Goal: Task Accomplishment & Management: Use online tool/utility

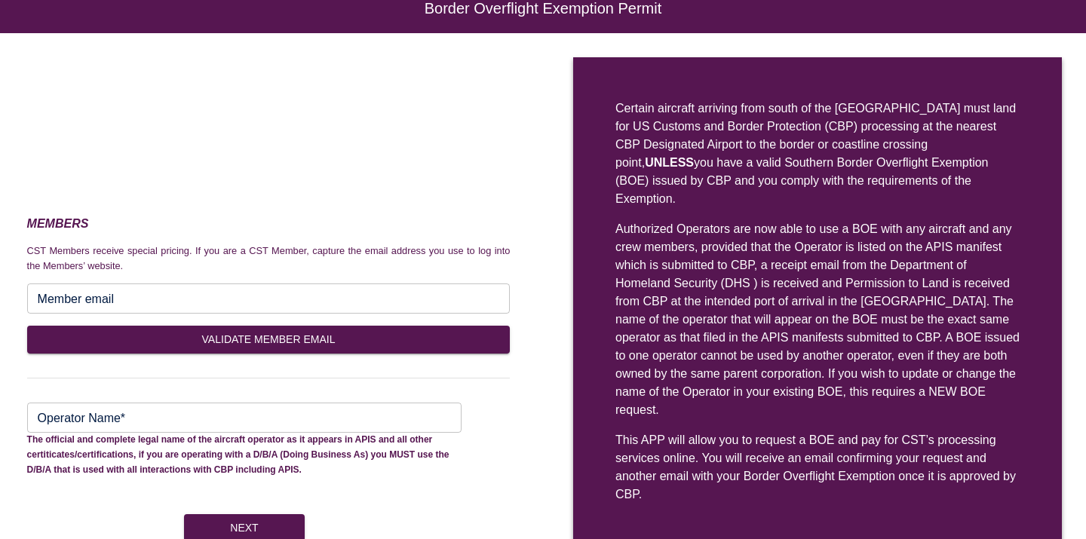
scroll to position [92, 0]
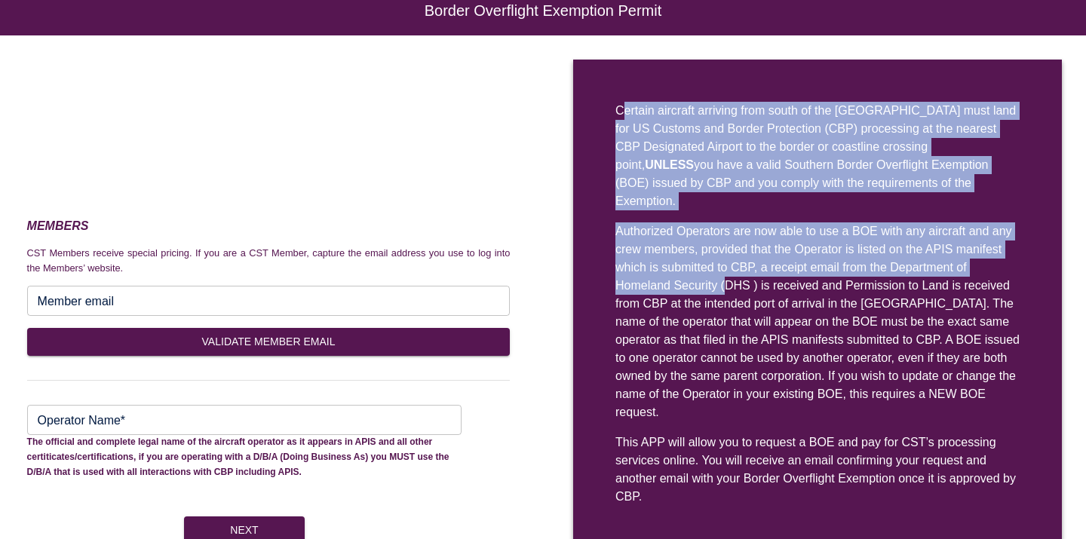
drag, startPoint x: 626, startPoint y: 107, endPoint x: 725, endPoint y: 274, distance: 194.3
click at [725, 274] on div "Certain aircraft arriving from south of the USA must land for US Customs and Bo…" at bounding box center [817, 304] width 488 height 488
click at [725, 274] on div "Authorized Operators are now able to use a BOE with any aircraft and any crew m…" at bounding box center [817, 321] width 404 height 199
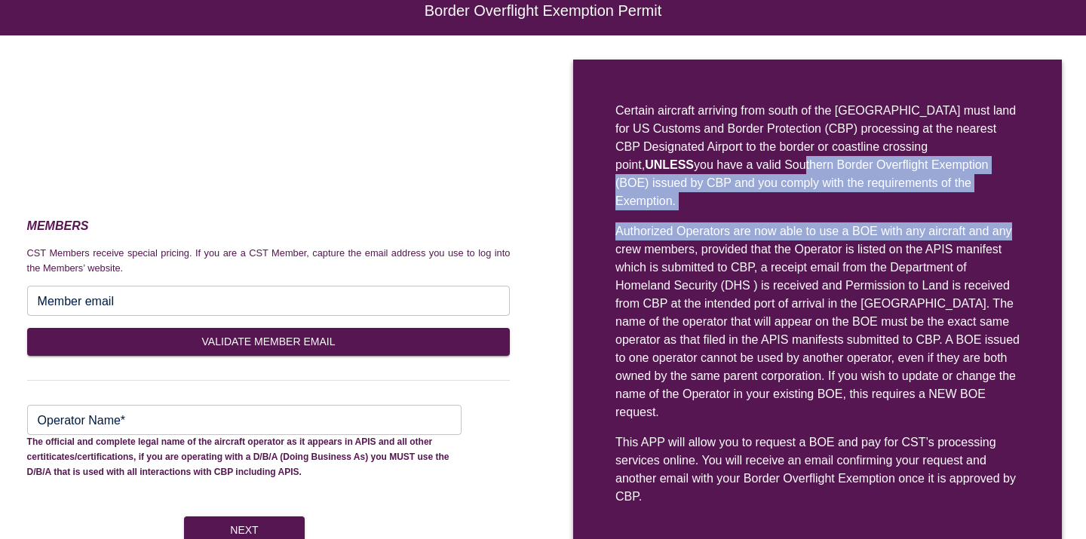
drag, startPoint x: 632, startPoint y: 167, endPoint x: 1026, endPoint y: 205, distance: 395.3
click at [1026, 205] on div "Certain aircraft arriving from south of the USA must land for US Customs and Bo…" at bounding box center [817, 304] width 488 height 488
drag, startPoint x: 976, startPoint y: 381, endPoint x: 820, endPoint y: 191, distance: 245.8
click at [821, 191] on div "Certain aircraft arriving from south of the USA must land for US Customs and Bo…" at bounding box center [817, 304] width 488 height 488
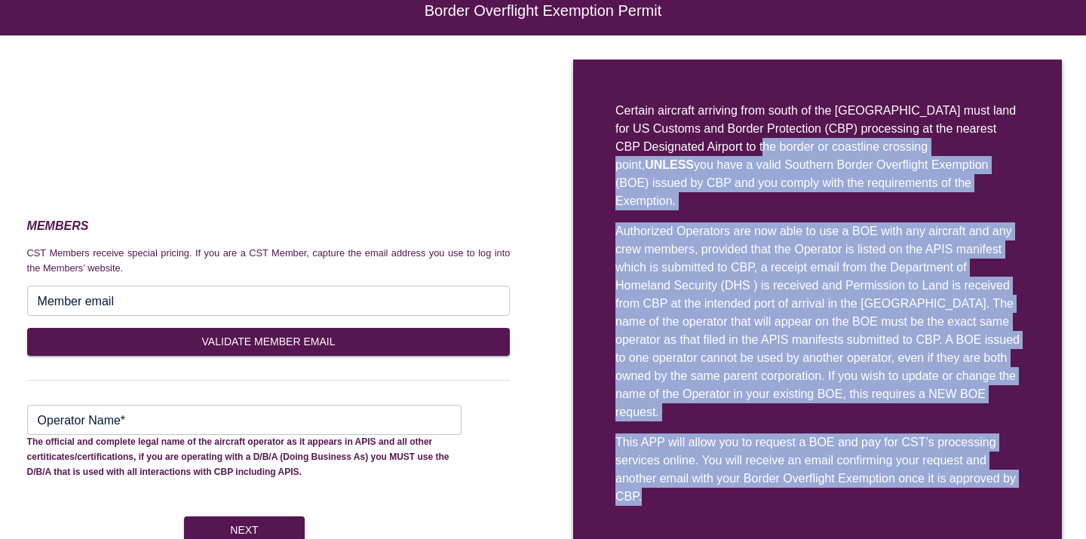
drag, startPoint x: 748, startPoint y: 139, endPoint x: 997, endPoint y: 481, distance: 422.5
click at [997, 481] on div "Certain aircraft arriving from south of the USA must land for US Customs and Bo…" at bounding box center [817, 304] width 488 height 488
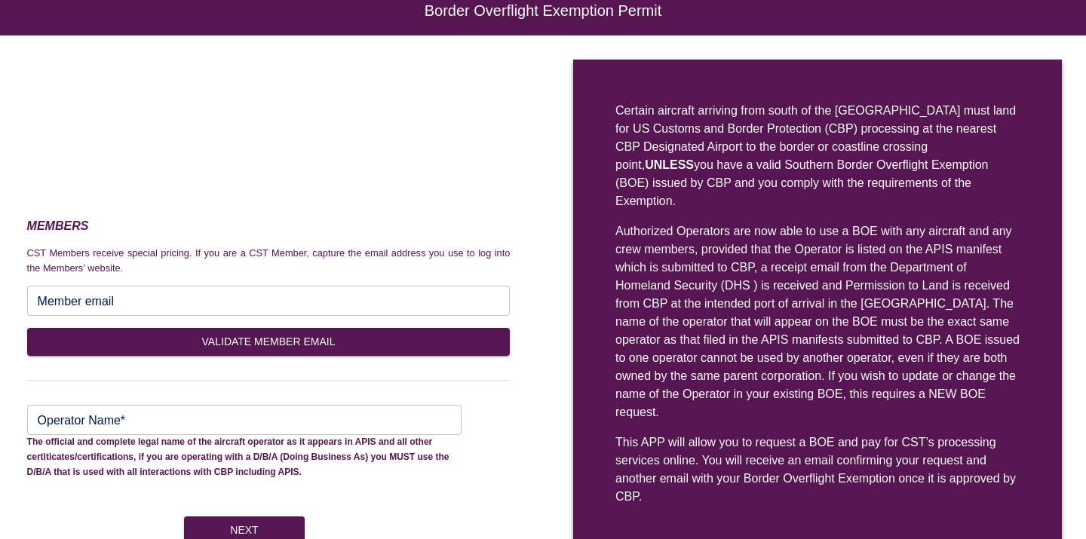
click at [860, 444] on div "This APP will allow you to request a BOE and pay for CST’s processing services …" at bounding box center [817, 469] width 404 height 72
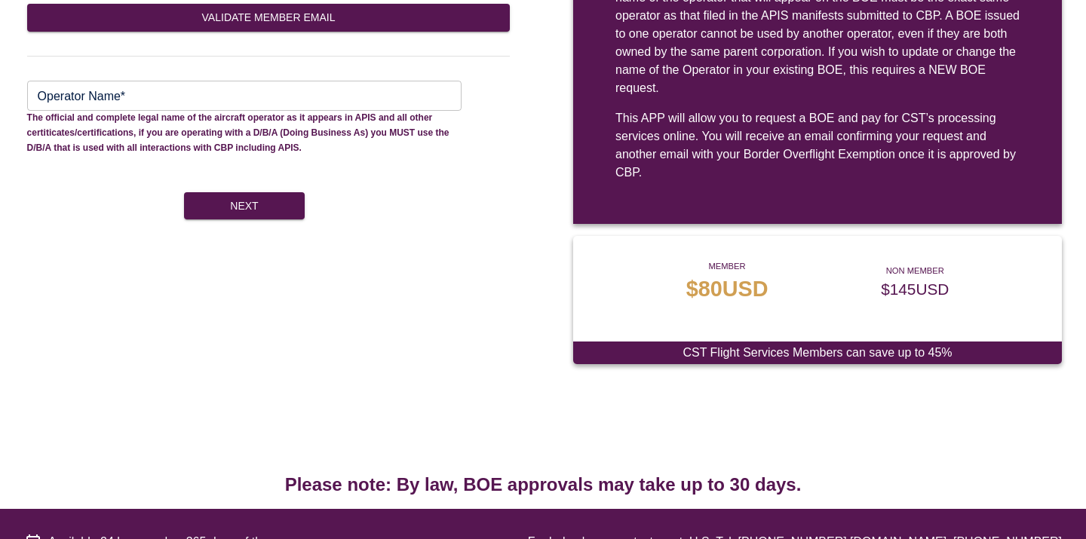
scroll to position [415, 0]
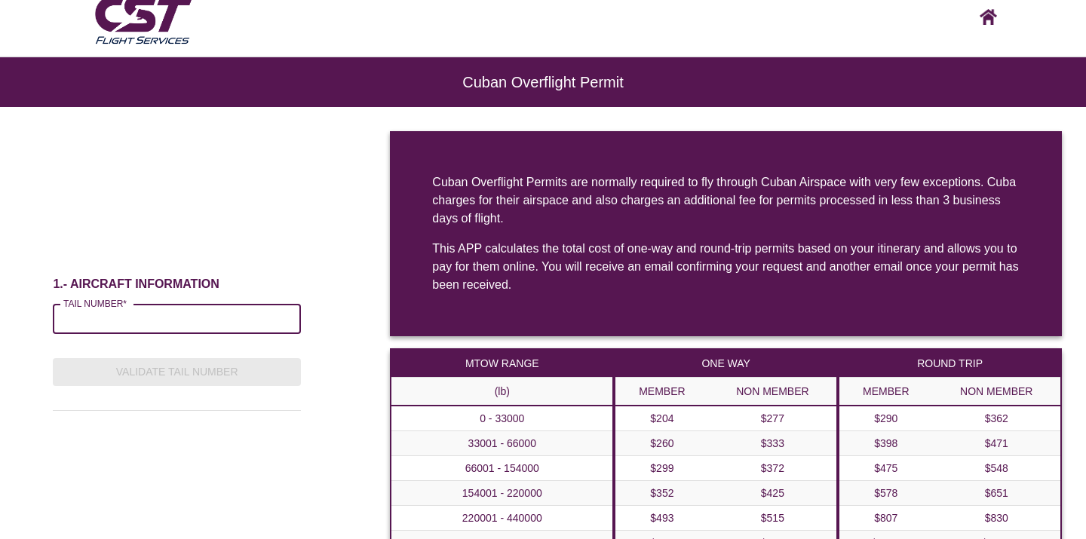
scroll to position [25, 0]
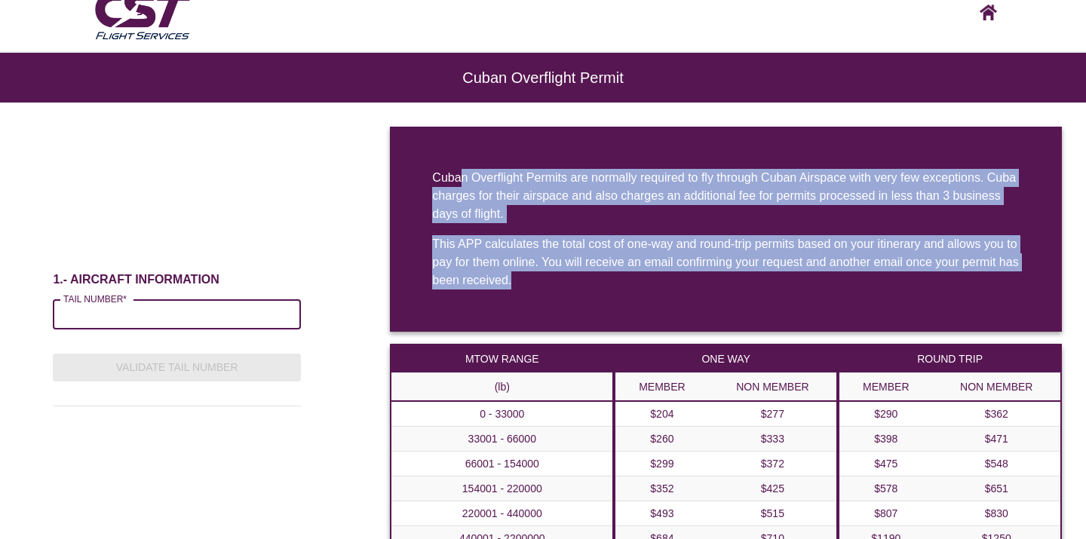
drag, startPoint x: 463, startPoint y: 175, endPoint x: 890, endPoint y: 309, distance: 447.3
click at [890, 308] on div "Cuban Overflight Permits are normally required to fly through Cuban Airspace wi…" at bounding box center [726, 229] width 672 height 205
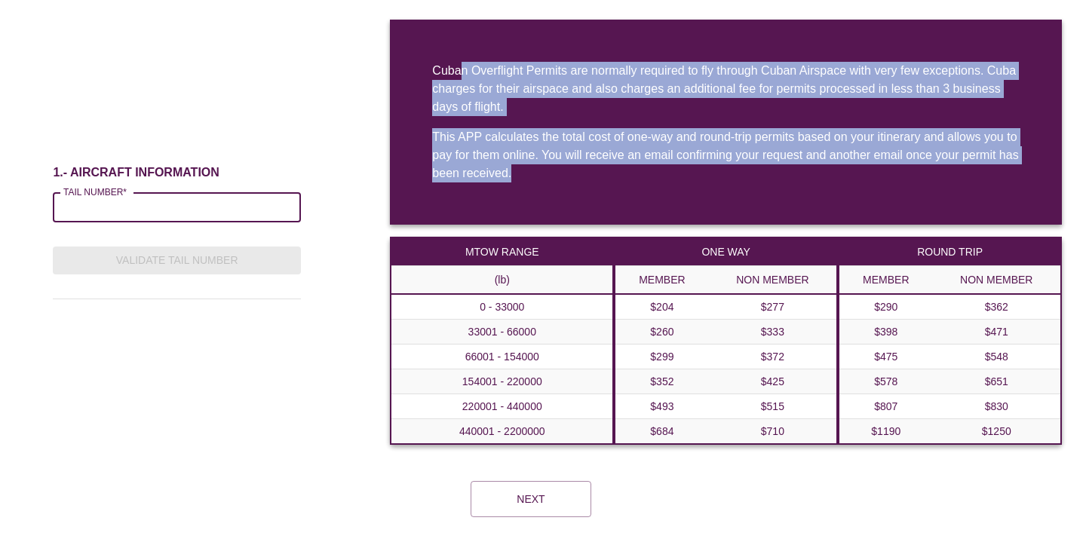
scroll to position [138, 0]
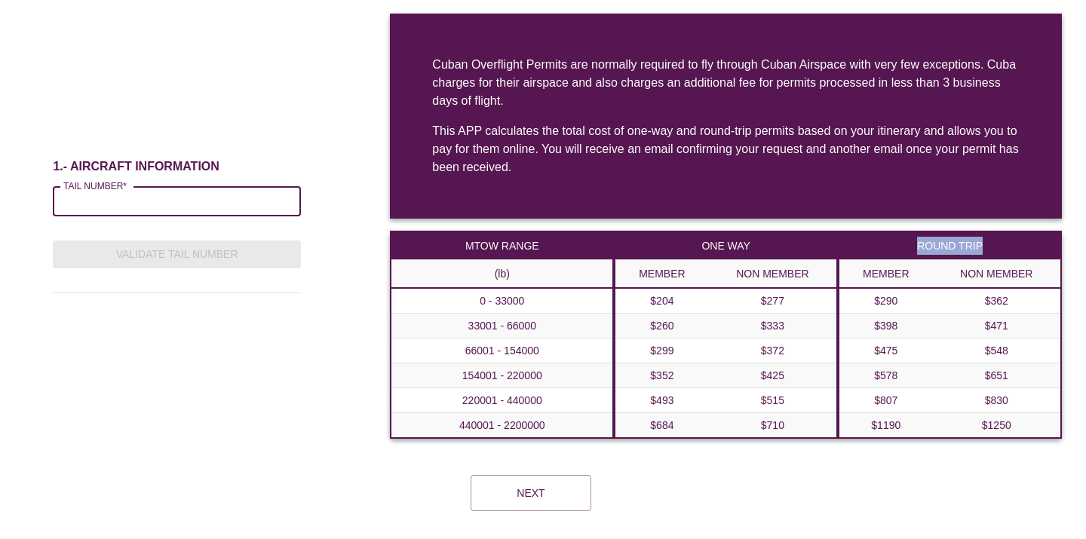
drag, startPoint x: 994, startPoint y: 243, endPoint x: 919, endPoint y: 243, distance: 75.4
click at [919, 243] on th "ROUND TRIP" at bounding box center [949, 245] width 222 height 29
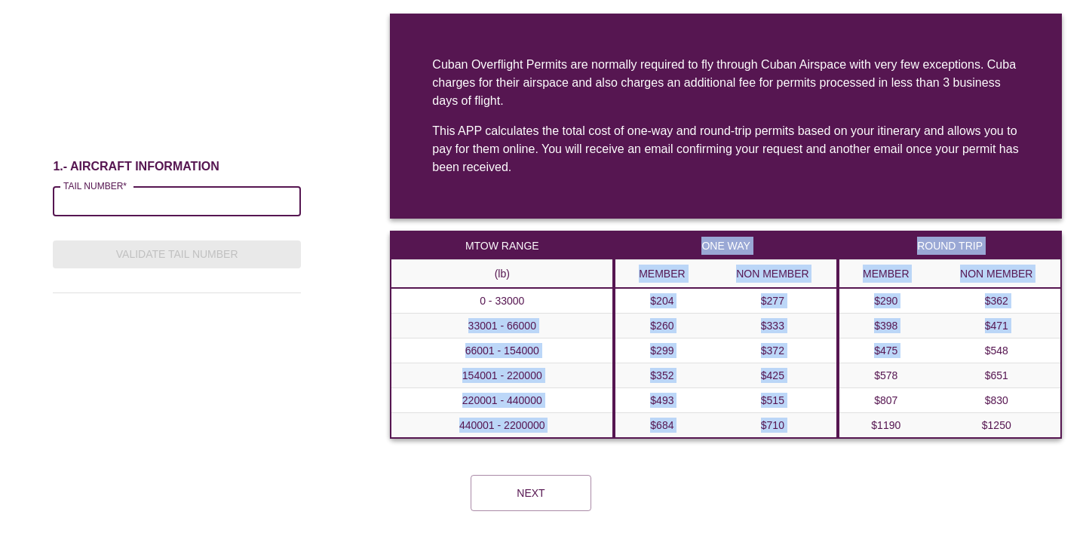
drag, startPoint x: 468, startPoint y: 326, endPoint x: 1033, endPoint y: 338, distance: 564.7
click at [1034, 339] on div "MTOW RANGE (lb) 0 - 33000 33001 - 66000 66001 - 154000 154001 - 220000 220001 -…" at bounding box center [726, 335] width 672 height 208
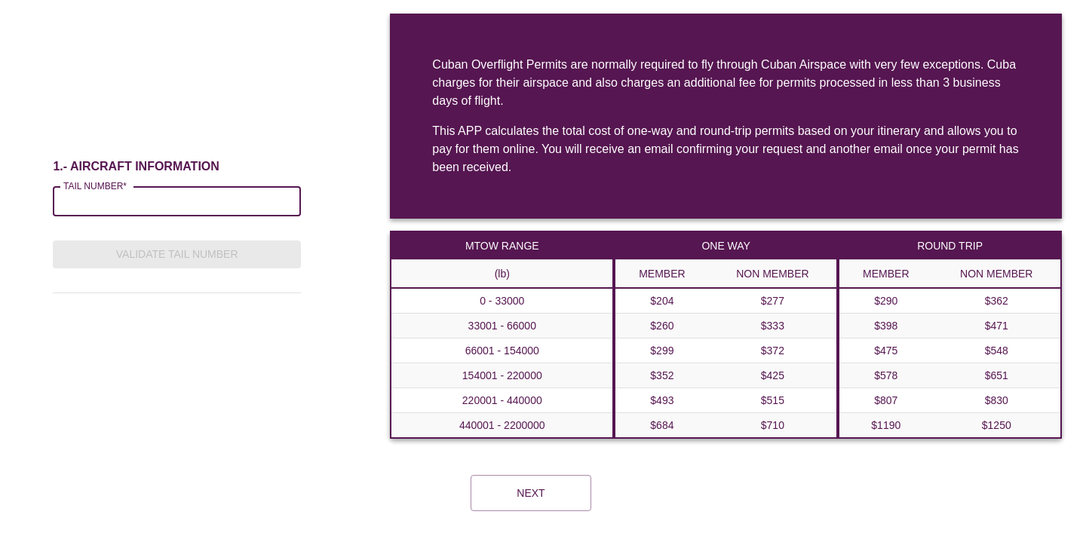
click at [1032, 335] on td "$471" at bounding box center [996, 326] width 129 height 25
drag, startPoint x: 945, startPoint y: 324, endPoint x: 1015, endPoint y: 324, distance: 70.1
click at [1015, 324] on td "$471" at bounding box center [996, 326] width 129 height 25
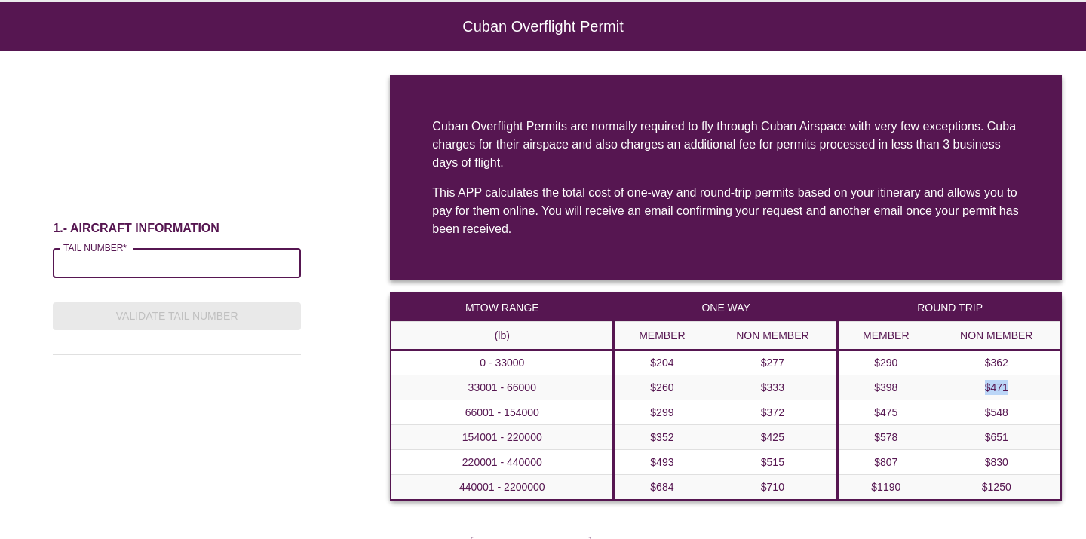
scroll to position [61, 0]
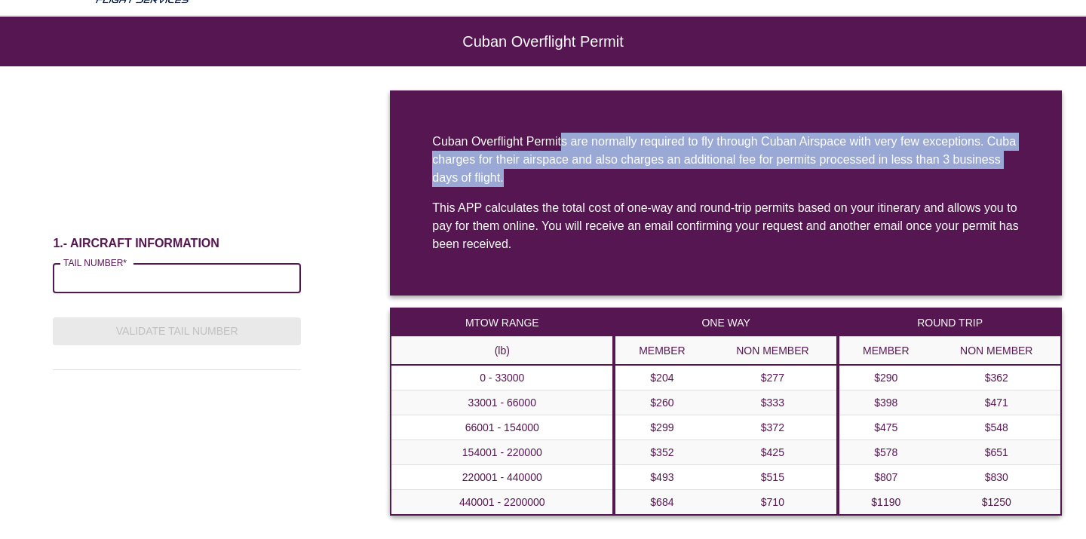
drag, startPoint x: 563, startPoint y: 136, endPoint x: 824, endPoint y: 166, distance: 262.5
click at [824, 168] on div "Cuban Overflight Permits are normally required to fly through Cuban Airspace wi…" at bounding box center [725, 160] width 587 height 54
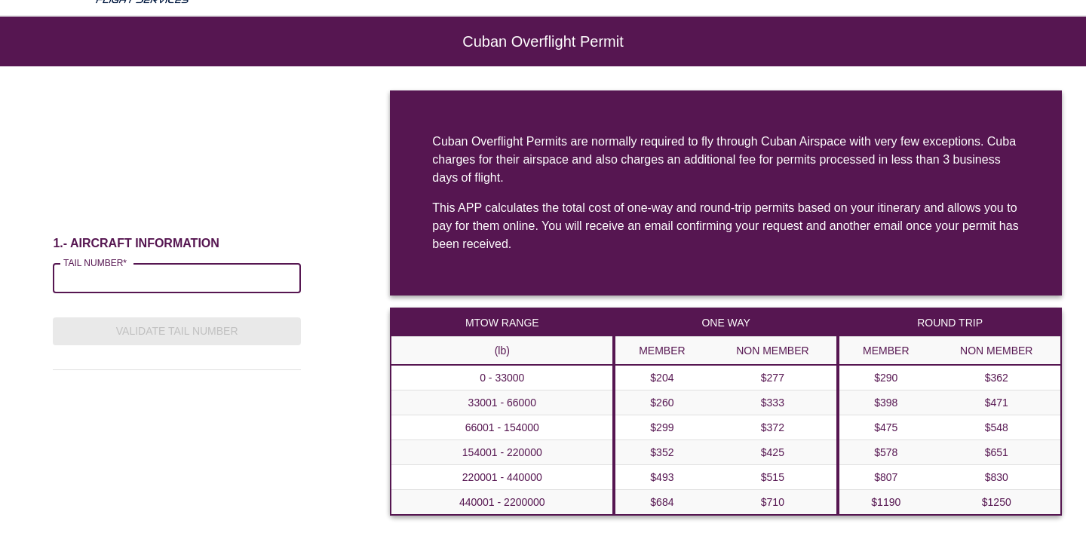
click at [506, 148] on div "Cuban Overflight Permits are normally required to fly through Cuban Airspace wi…" at bounding box center [725, 160] width 587 height 54
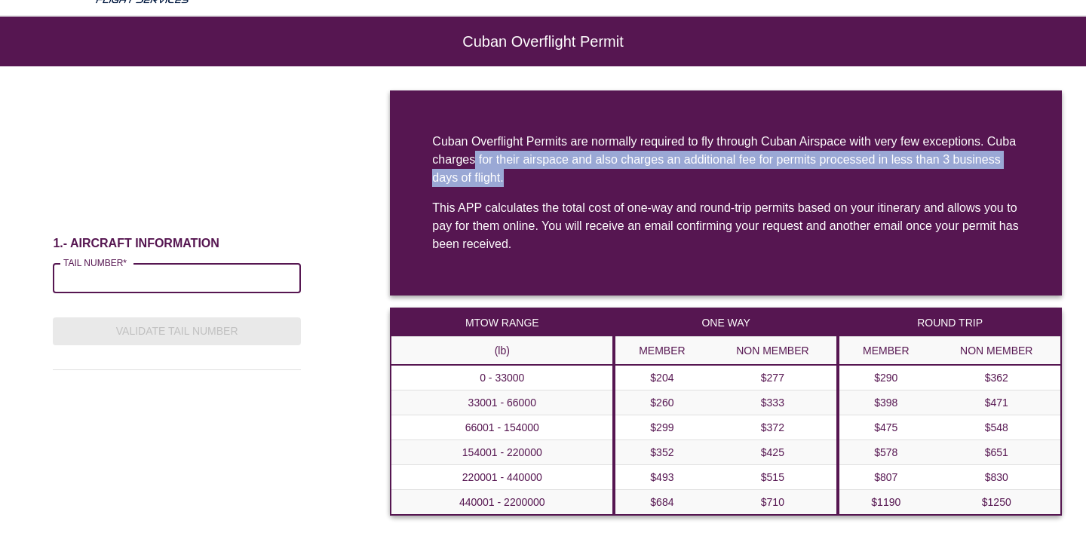
drag, startPoint x: 473, startPoint y: 159, endPoint x: 804, endPoint y: 175, distance: 331.3
click at [804, 176] on div "Cuban Overflight Permits are normally required to fly through Cuban Airspace wi…" at bounding box center [725, 160] width 587 height 54
click at [804, 175] on div "Cuban Overflight Permits are normally required to fly through Cuban Airspace wi…" at bounding box center [725, 160] width 587 height 54
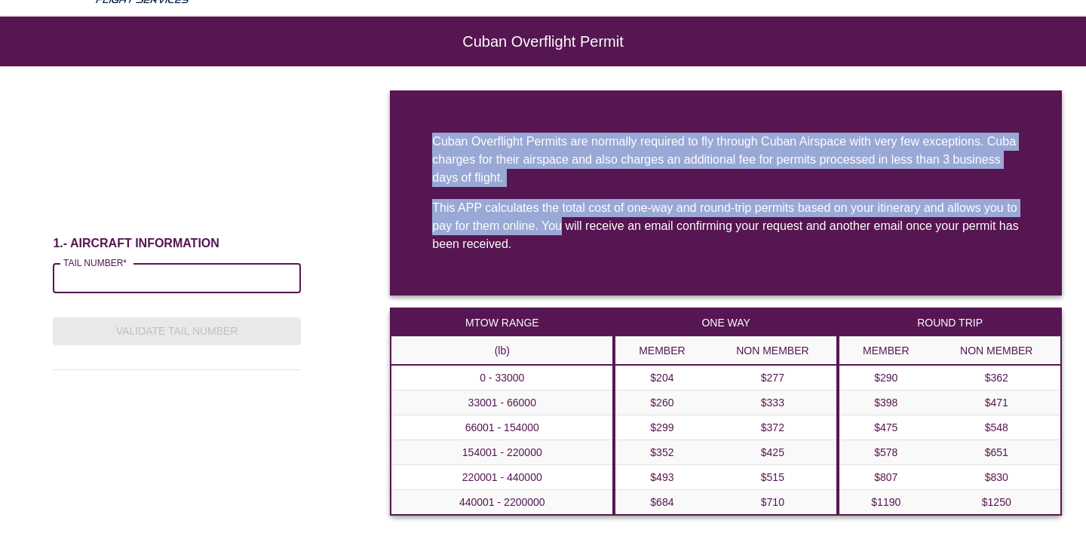
drag, startPoint x: 445, startPoint y: 112, endPoint x: 562, endPoint y: 228, distance: 164.7
click at [562, 228] on div "Cuban Overflight Permits are normally required to fly through Cuban Airspace wi…" at bounding box center [726, 192] width 672 height 205
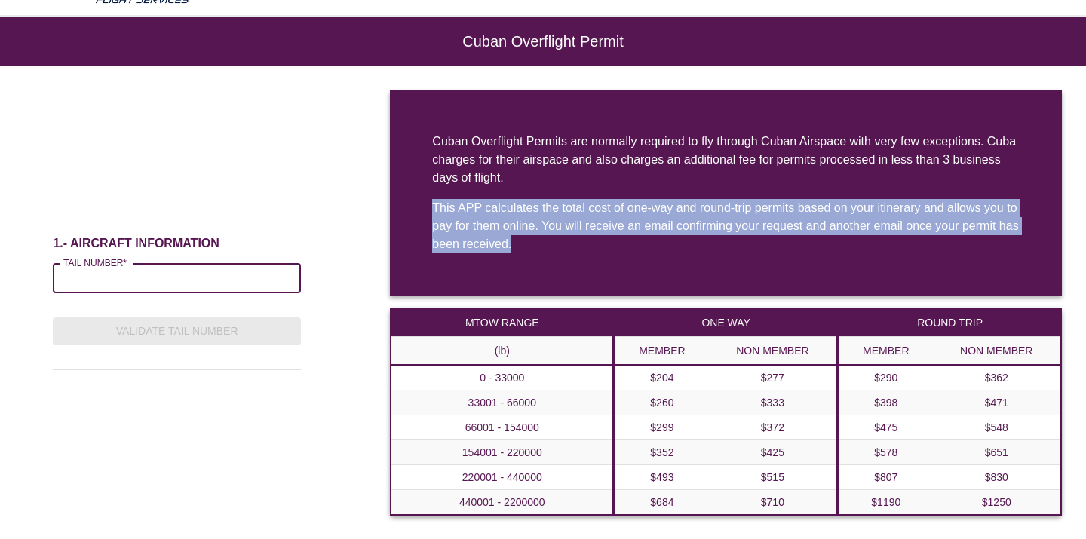
drag, startPoint x: 558, startPoint y: 242, endPoint x: 469, endPoint y: 196, distance: 100.1
click at [469, 197] on div "Cuban Overflight Permits are normally required to fly through Cuban Airspace wi…" at bounding box center [726, 192] width 672 height 205
click at [469, 196] on div "Cuban Overflight Permits are normally required to fly through Cuban Airspace wi…" at bounding box center [726, 192] width 672 height 205
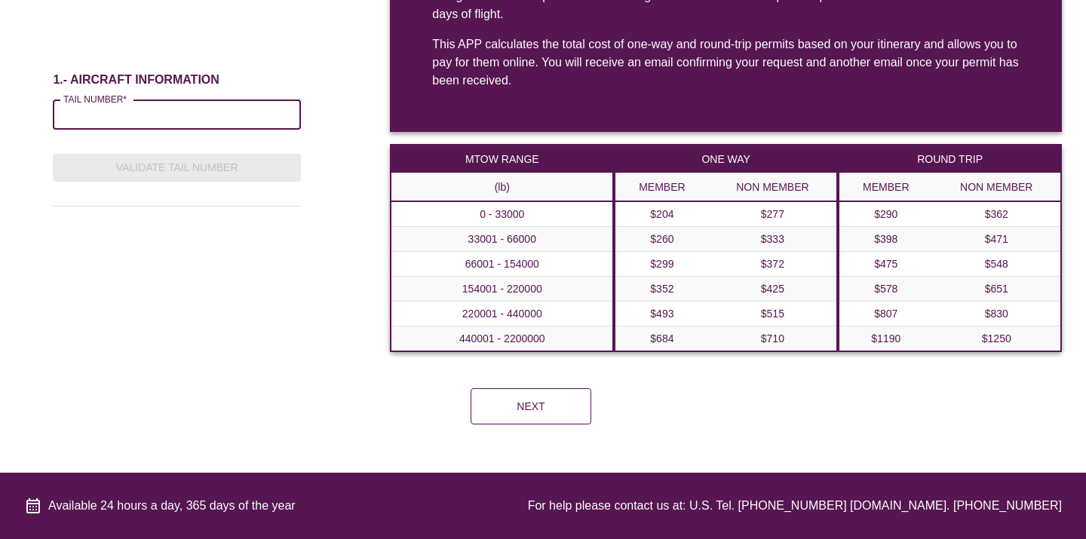
scroll to position [225, 0]
click at [529, 397] on button "Next" at bounding box center [530, 406] width 121 height 36
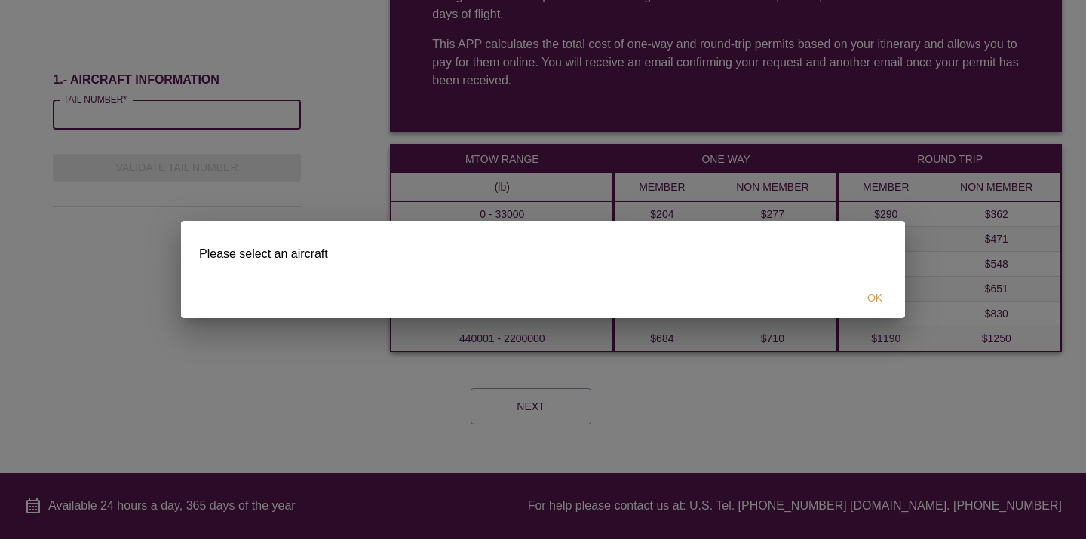
click at [450, 213] on div "Please select an aircraft OK" at bounding box center [543, 269] width 1086 height 539
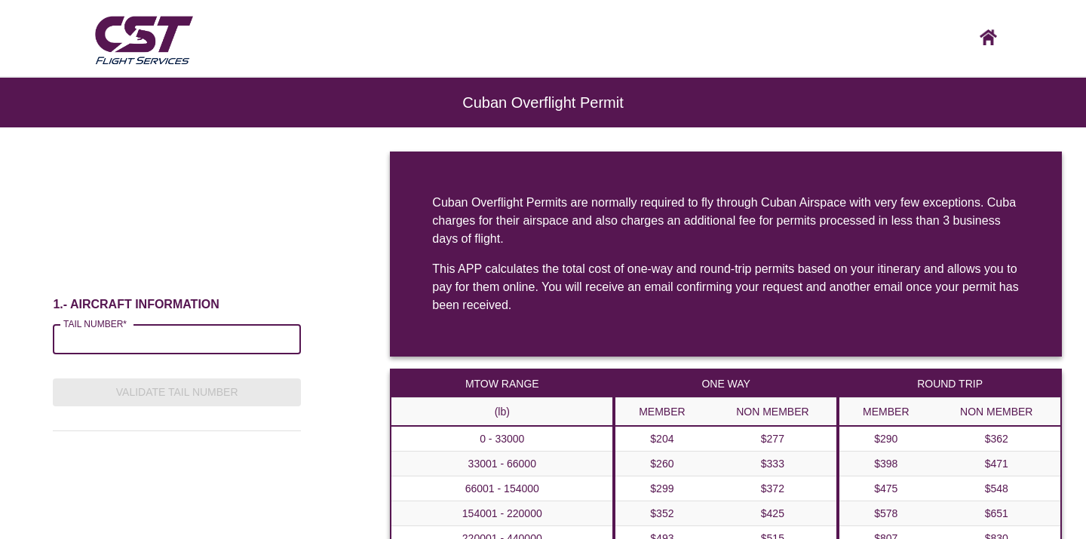
scroll to position [0, 0]
